Goal: Task Accomplishment & Management: Complete application form

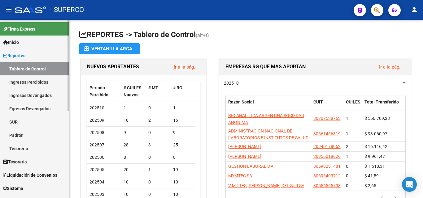
click at [20, 56] on span "Reportes" at bounding box center [14, 55] width 22 height 7
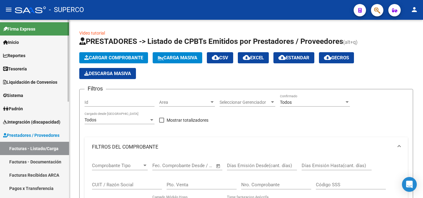
scroll to position [8, 0]
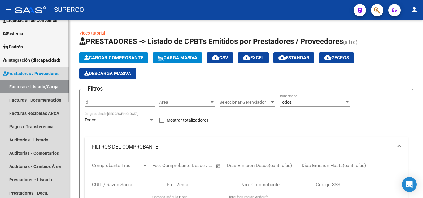
click at [38, 89] on link "Facturas - Listado/Carga" at bounding box center [34, 86] width 69 height 13
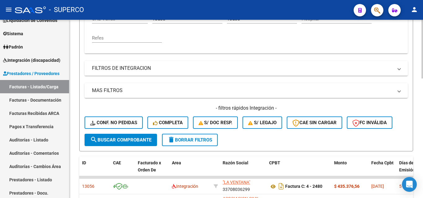
scroll to position [186, 0]
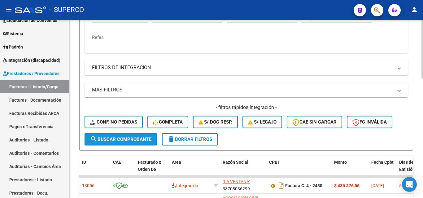
click at [117, 137] on span "search Buscar Comprobante" at bounding box center [120, 140] width 61 height 6
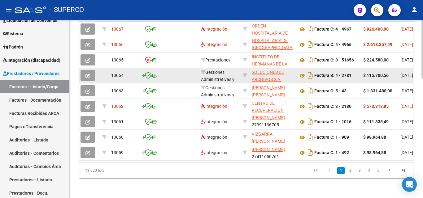
scroll to position [363, 0]
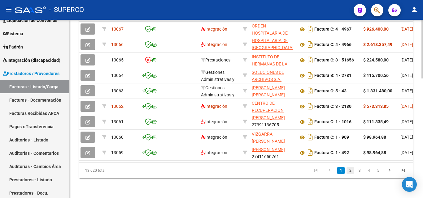
click at [346, 170] on li "2" at bounding box center [349, 171] width 9 height 11
click at [349, 171] on link "2" at bounding box center [349, 170] width 7 height 7
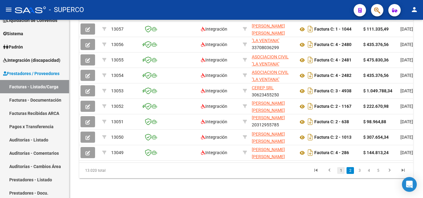
click at [341, 171] on link "1" at bounding box center [340, 170] width 7 height 7
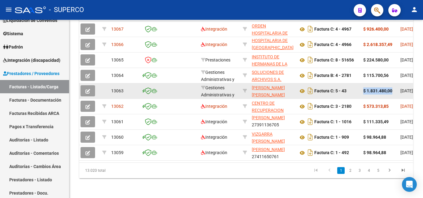
drag, startPoint x: 365, startPoint y: 86, endPoint x: 393, endPoint y: 87, distance: 27.2
click at [393, 88] on div "$ 1.831.480,00" at bounding box center [379, 91] width 32 height 7
copy strong "$ 1.831.480,00"
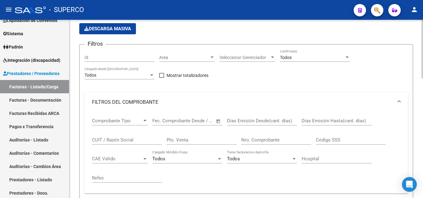
scroll to position [0, 0]
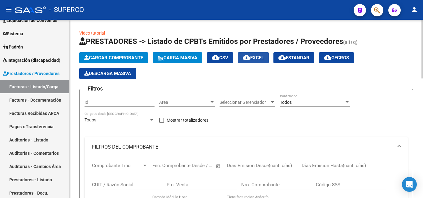
click at [259, 57] on span "cloud_download EXCEL" at bounding box center [253, 58] width 21 height 6
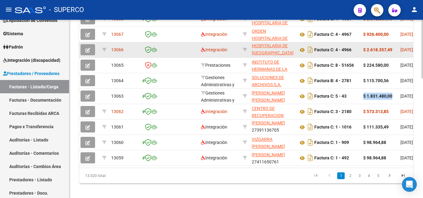
scroll to position [363, 0]
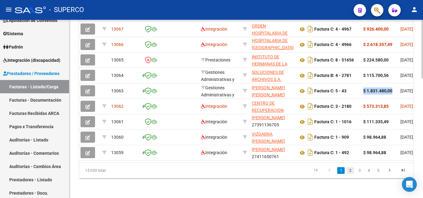
click at [351, 172] on link "2" at bounding box center [349, 170] width 7 height 7
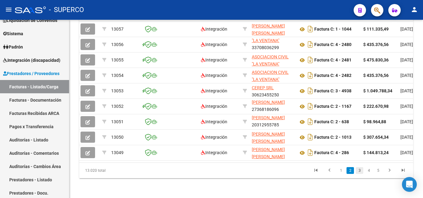
click at [358, 171] on link "3" at bounding box center [359, 170] width 7 height 7
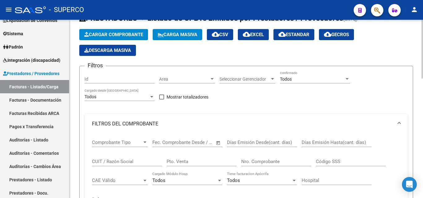
scroll to position [23, 0]
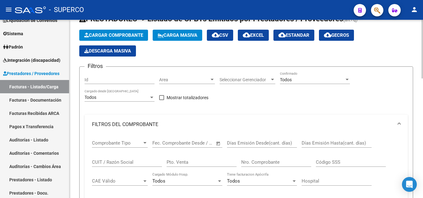
click at [121, 160] on input "CUIT / Razón Social" at bounding box center [127, 163] width 70 height 6
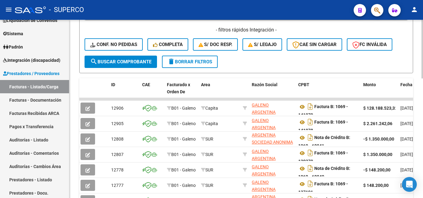
scroll to position [270, 0]
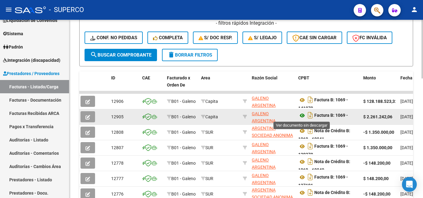
type input "[PERSON_NAME]"
click at [302, 115] on icon at bounding box center [302, 115] width 8 height 7
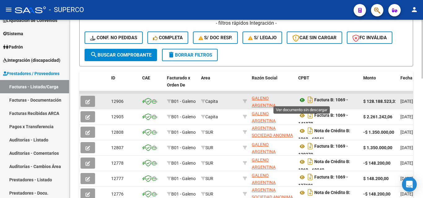
click at [301, 100] on icon at bounding box center [302, 100] width 8 height 7
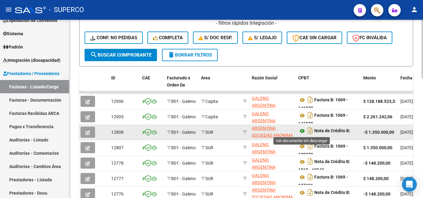
click at [302, 130] on icon at bounding box center [302, 130] width 8 height 7
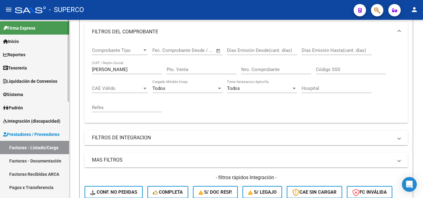
scroll to position [0, 0]
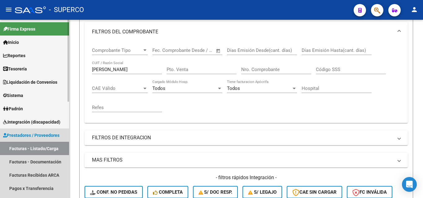
click at [37, 149] on link "Facturas - Listado/Carga" at bounding box center [34, 148] width 69 height 13
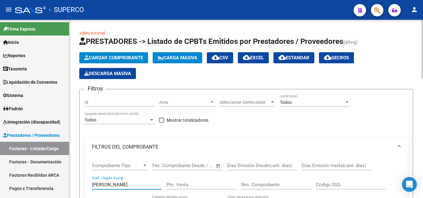
drag, startPoint x: 114, startPoint y: 184, endPoint x: 83, endPoint y: 183, distance: 31.3
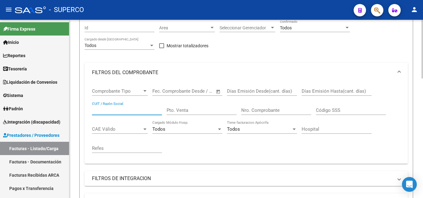
scroll to position [93, 0]
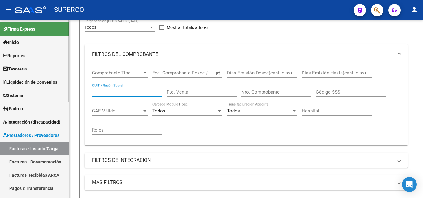
click at [45, 149] on link "Facturas - Listado/Carga" at bounding box center [34, 148] width 69 height 13
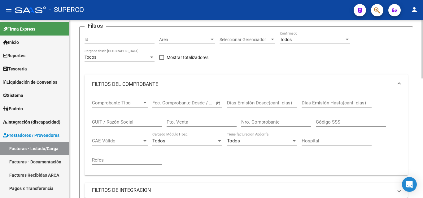
scroll to position [0, 0]
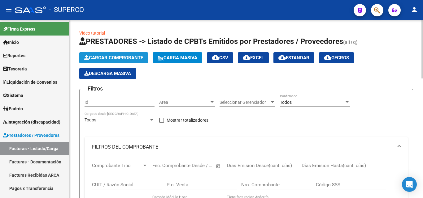
click at [109, 60] on span "Cargar Comprobante" at bounding box center [113, 58] width 59 height 6
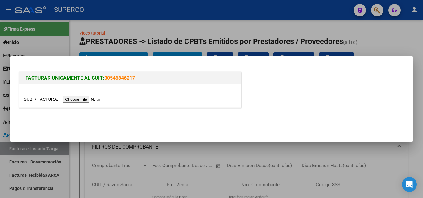
click at [82, 100] on input "file" at bounding box center [63, 99] width 78 height 6
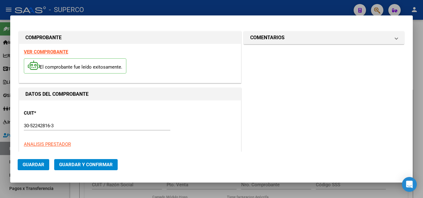
type input "1069"
type input "68639"
type input "$ 2.157.742,86"
type input "[DATE]"
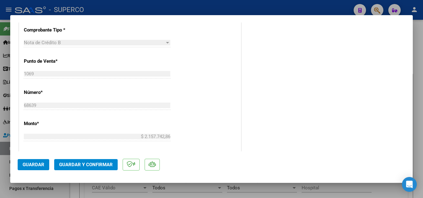
scroll to position [279, 0]
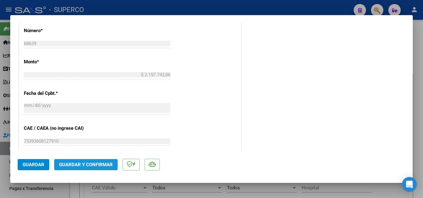
click at [89, 167] on span "Guardar y Confirmar" at bounding box center [86, 165] width 54 height 6
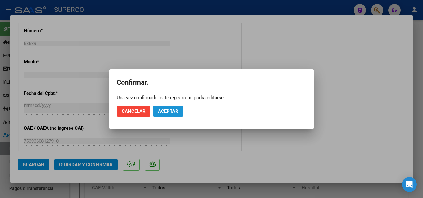
click at [176, 111] on span "Aceptar" at bounding box center [168, 112] width 20 height 6
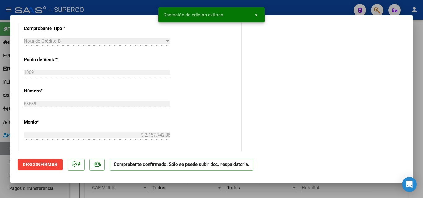
scroll to position [217, 0]
